Goal: Entertainment & Leisure: Consume media (video, audio)

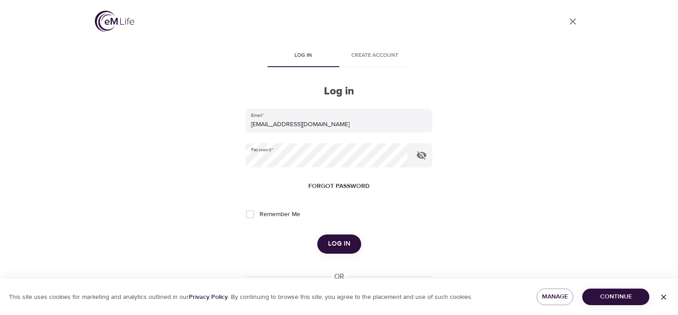
click at [344, 241] on span "Log in" at bounding box center [339, 244] width 22 height 12
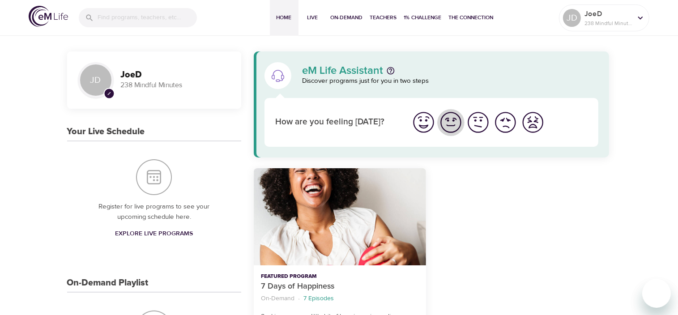
click at [445, 124] on img "I'm feeling good" at bounding box center [451, 122] width 25 height 25
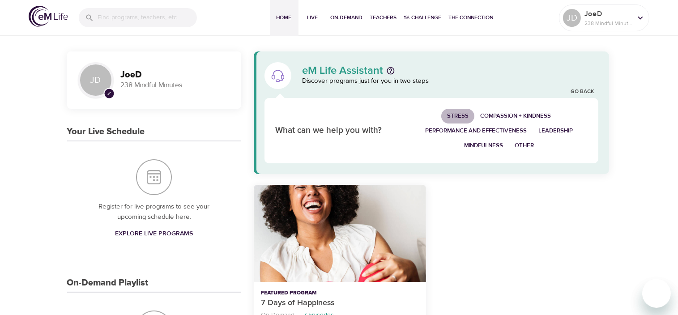
click at [450, 113] on span "Stress" at bounding box center [457, 116] width 21 height 10
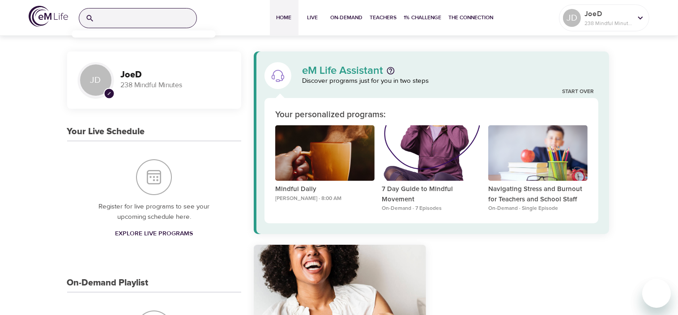
click at [115, 21] on input "search" at bounding box center [147, 18] width 99 height 19
click at [120, 56] on p "Relaxation and Sleep Sounds" at bounding box center [120, 57] width 82 height 13
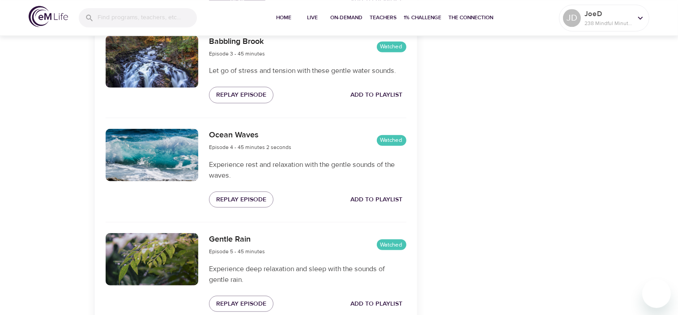
scroll to position [599, 0]
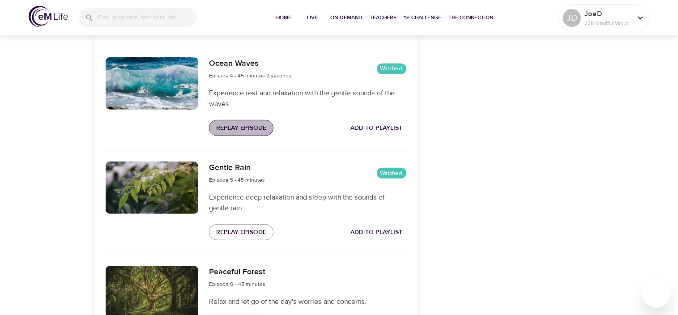
click at [236, 134] on span "Replay Episode" at bounding box center [241, 128] width 50 height 11
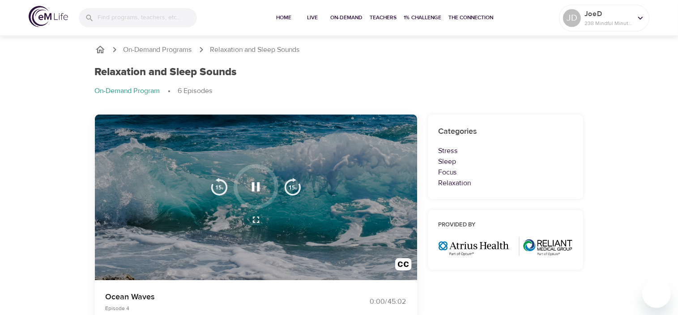
scroll to position [0, 0]
click at [250, 186] on icon "button" at bounding box center [256, 187] width 16 height 16
